Goal: Find specific page/section: Find specific page/section

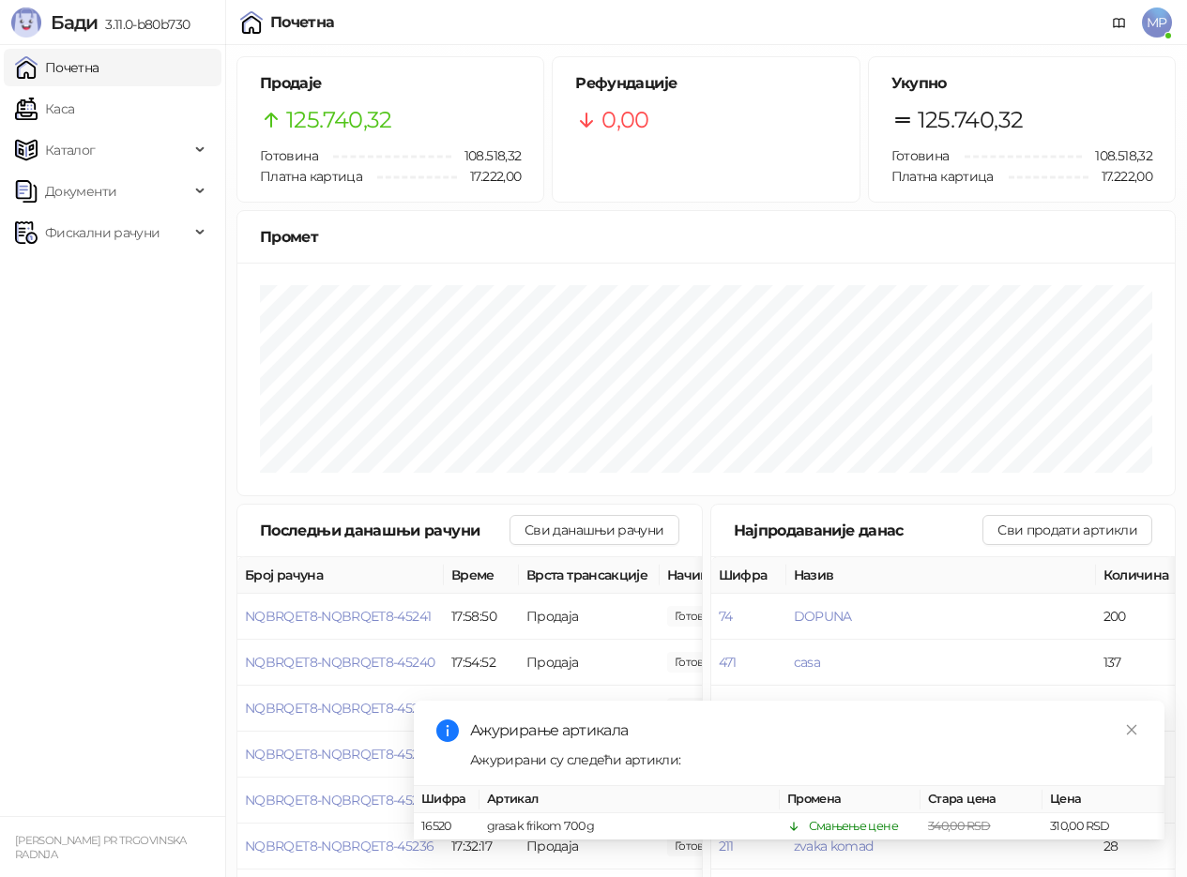
drag, startPoint x: 61, startPoint y: 110, endPoint x: 77, endPoint y: 67, distance: 46.0
click at [61, 108] on link "Каса" at bounding box center [44, 109] width 59 height 38
click at [77, 67] on link "Почетна" at bounding box center [57, 68] width 84 height 38
drag, startPoint x: 64, startPoint y: 109, endPoint x: 86, endPoint y: 63, distance: 51.2
click at [64, 107] on link "Каса" at bounding box center [44, 109] width 59 height 38
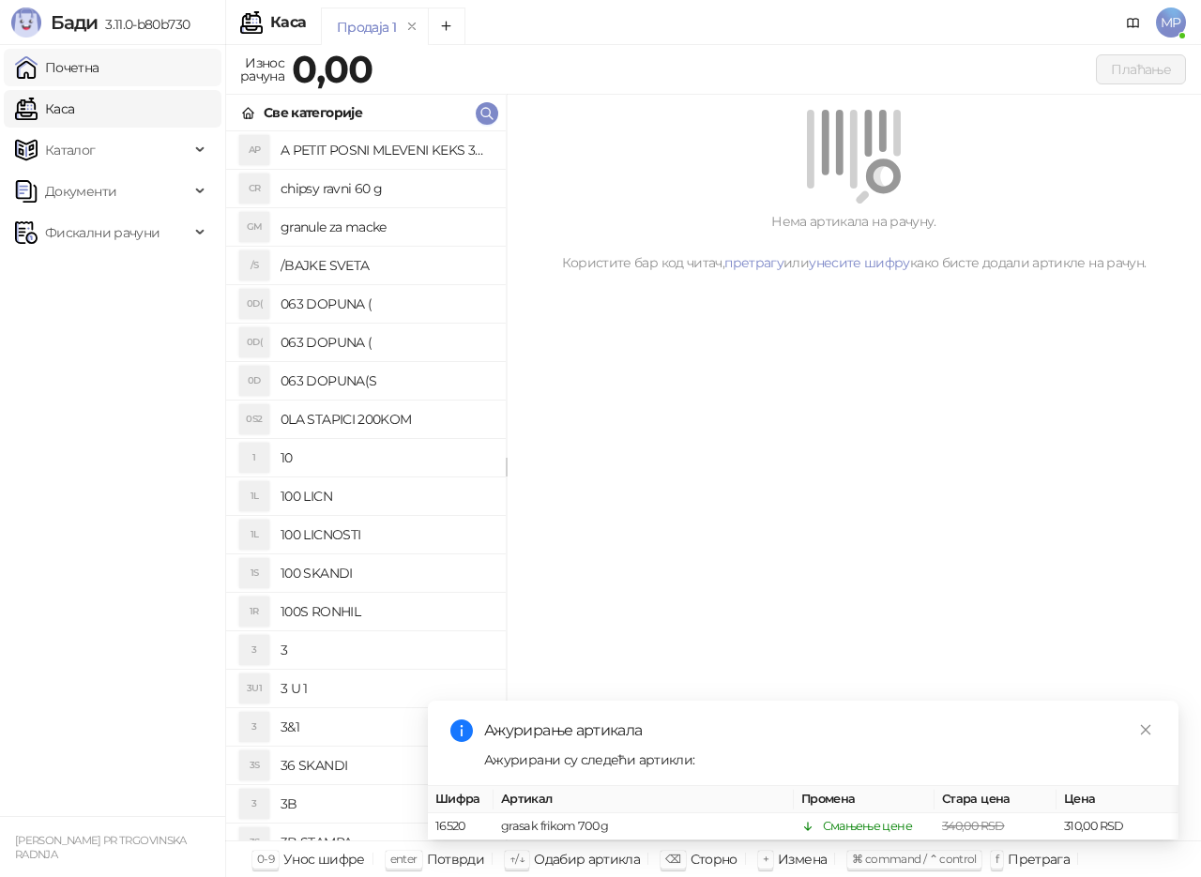
click at [86, 63] on link "Почетна" at bounding box center [57, 68] width 84 height 38
